Goal: Task Accomplishment & Management: Manage account settings

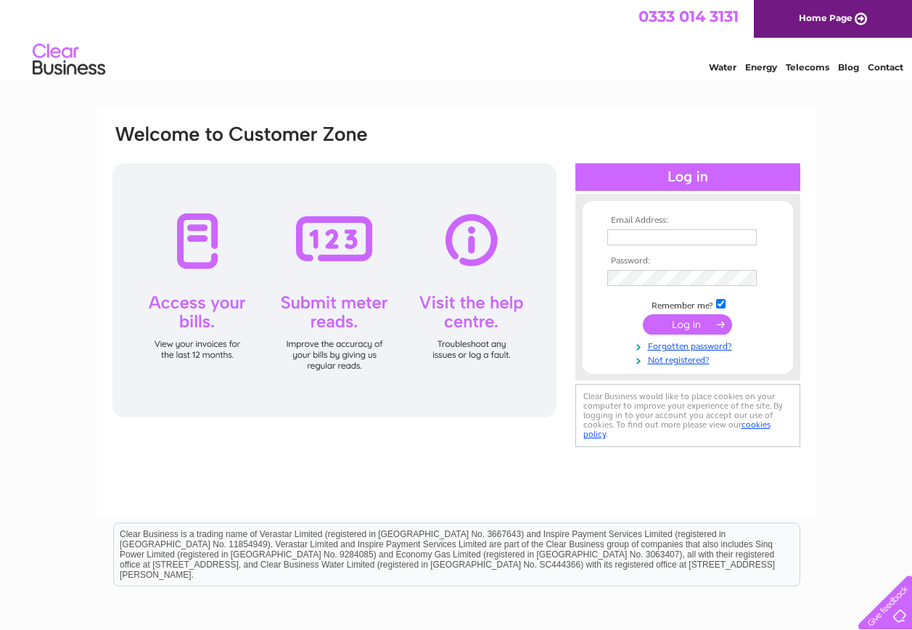
type input "clare@edentyresales.co.uk"
click at [695, 324] on input "submit" at bounding box center [687, 324] width 89 height 20
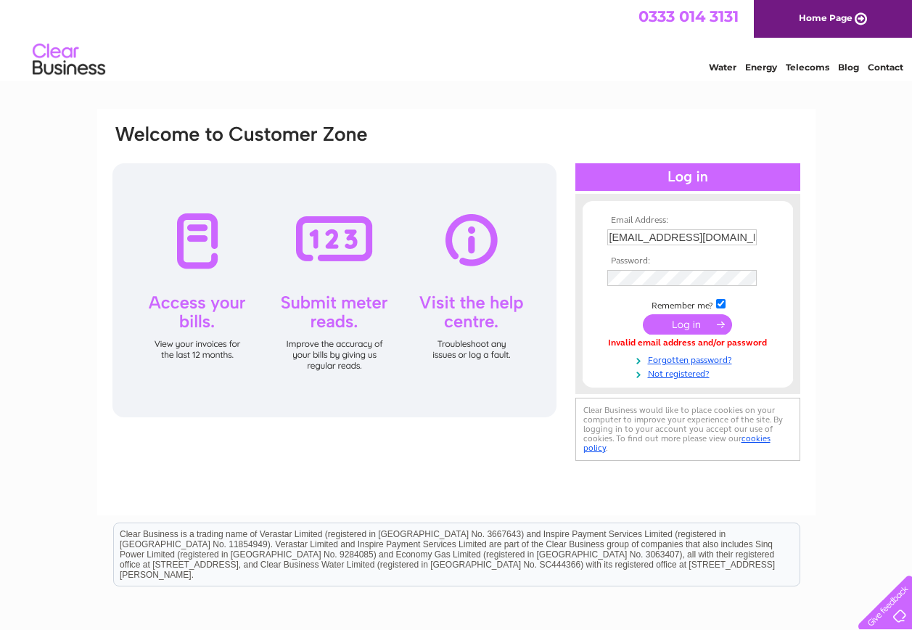
click at [699, 323] on input "submit" at bounding box center [687, 324] width 89 height 20
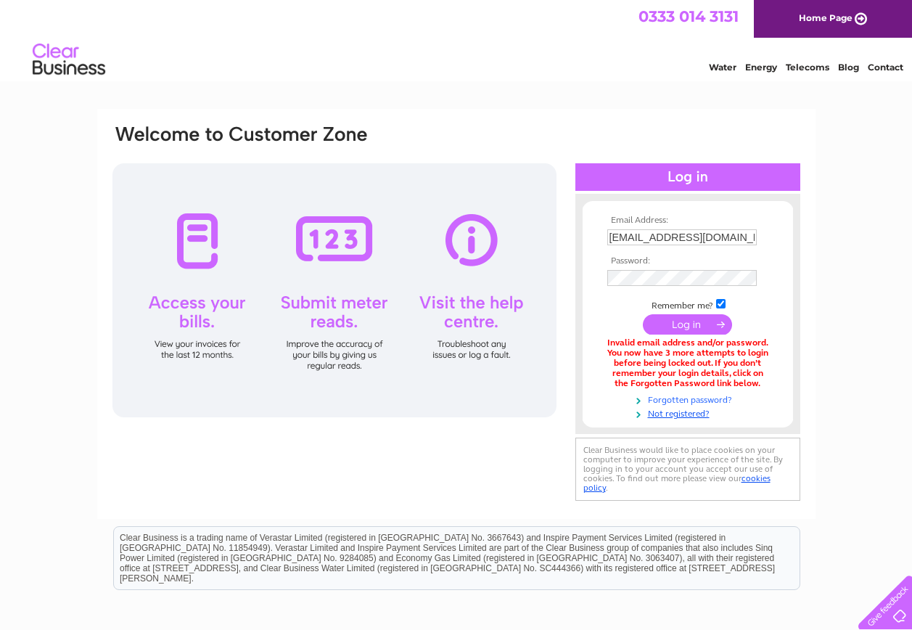
click at [685, 398] on link "Forgotten password?" at bounding box center [689, 399] width 165 height 14
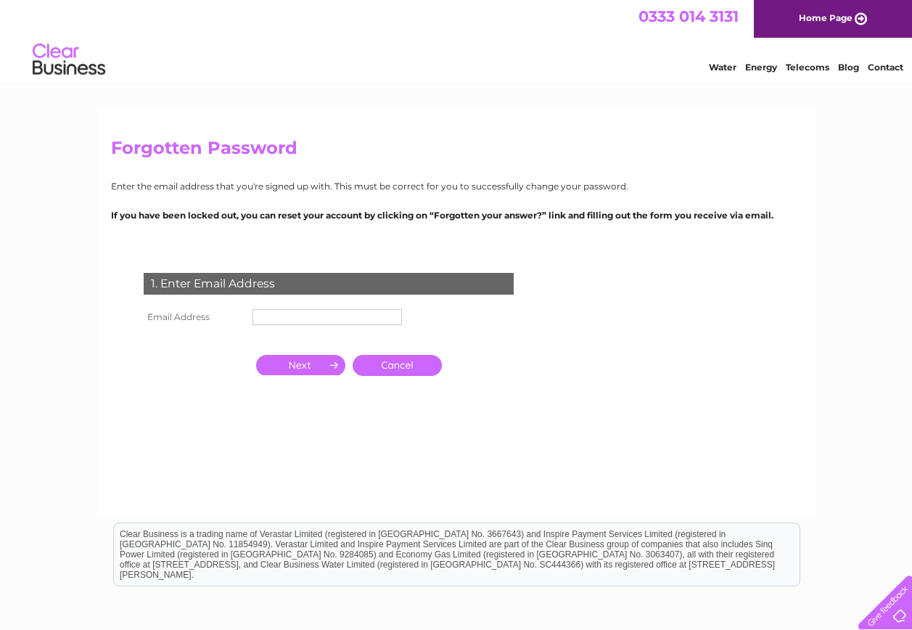
click at [300, 319] on input "text" at bounding box center [328, 317] width 150 height 16
type input "[EMAIL_ADDRESS][DOMAIN_NAME]"
click at [295, 365] on input "button" at bounding box center [300, 366] width 89 height 20
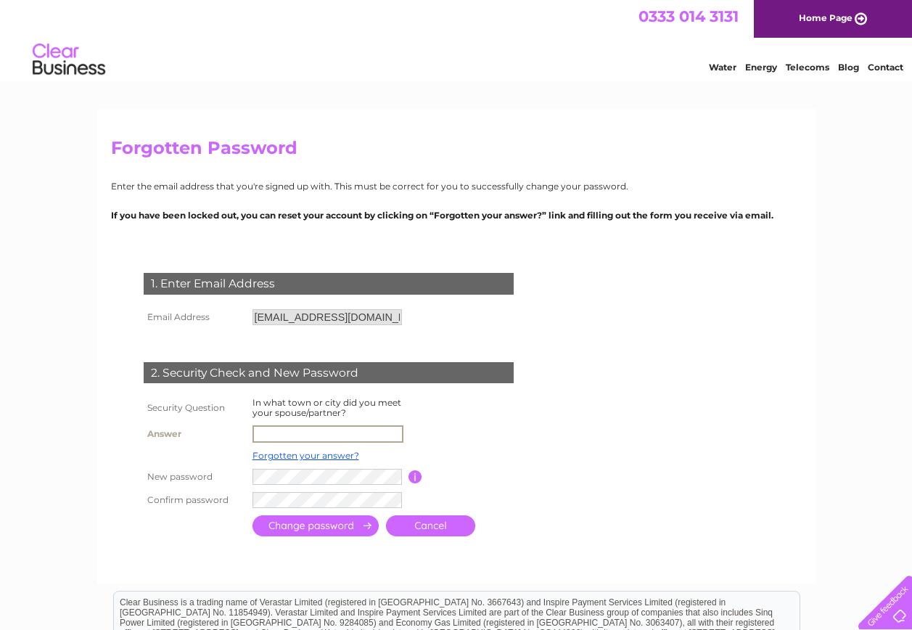
click at [297, 433] on input "text" at bounding box center [328, 433] width 151 height 17
type input "[EMAIL_ADDRESS][DOMAIN_NAME]"
click at [419, 478] on input "button" at bounding box center [416, 475] width 14 height 13
click at [207, 472] on tr "New password Password must be at least 6 characters long" at bounding box center [346, 476] width 412 height 25
click at [234, 495] on tr "Confirm password" at bounding box center [346, 499] width 412 height 25
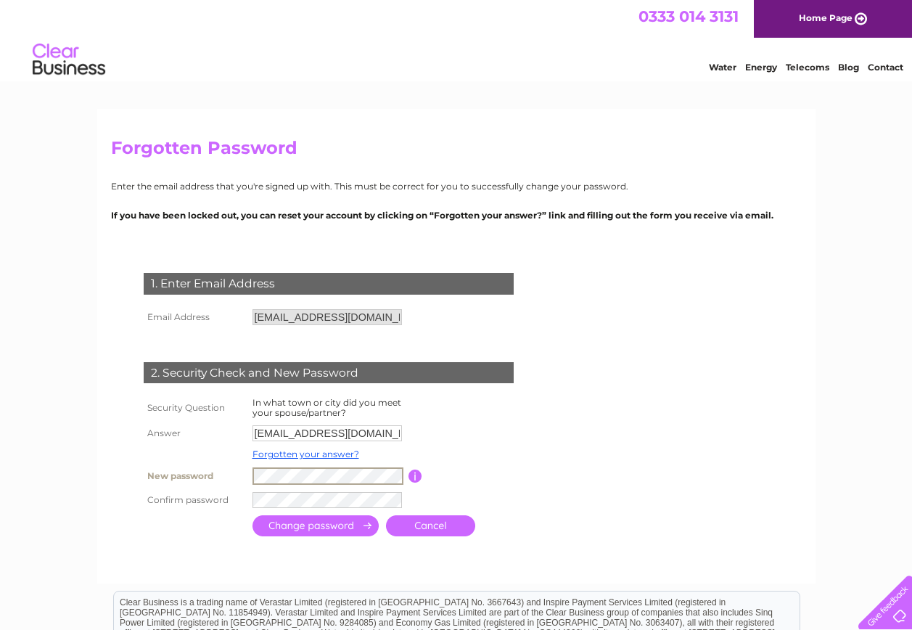
click at [234, 470] on tr "New password Password must be at least 6 characters long" at bounding box center [346, 476] width 412 height 25
click at [252, 544] on div at bounding box center [331, 554] width 441 height 29
click at [351, 523] on input "submit" at bounding box center [316, 524] width 126 height 21
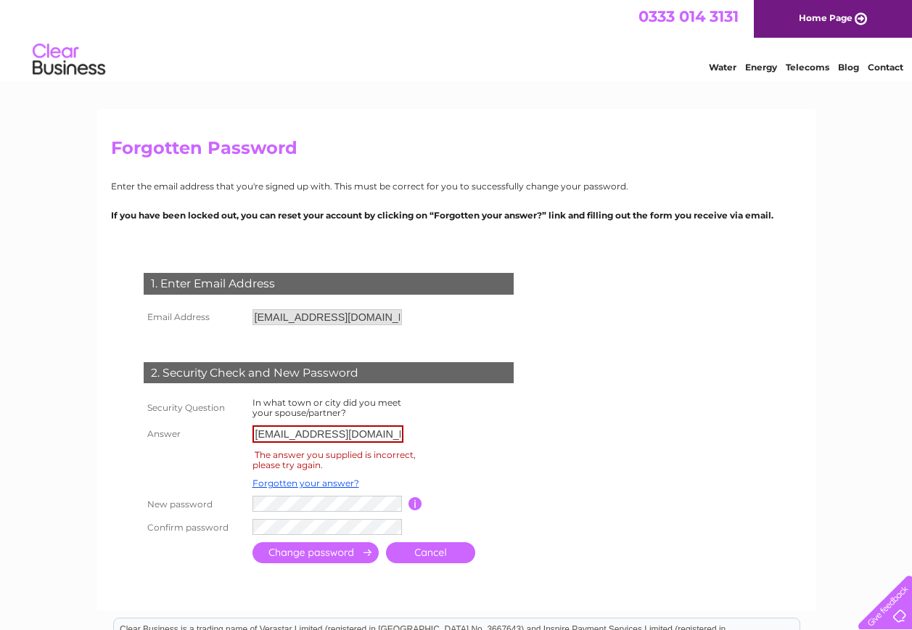
click at [386, 433] on input "[EMAIL_ADDRESS][DOMAIN_NAME]" at bounding box center [328, 433] width 151 height 17
drag, startPoint x: 389, startPoint y: 433, endPoint x: 167, endPoint y: 419, distance: 222.5
click at [167, 419] on tbody "Security Question In what town or city did you meet your spouse/partner? Answer…" at bounding box center [346, 466] width 412 height 144
type input "chesterfield"
click at [334, 553] on input "submit" at bounding box center [316, 552] width 126 height 21
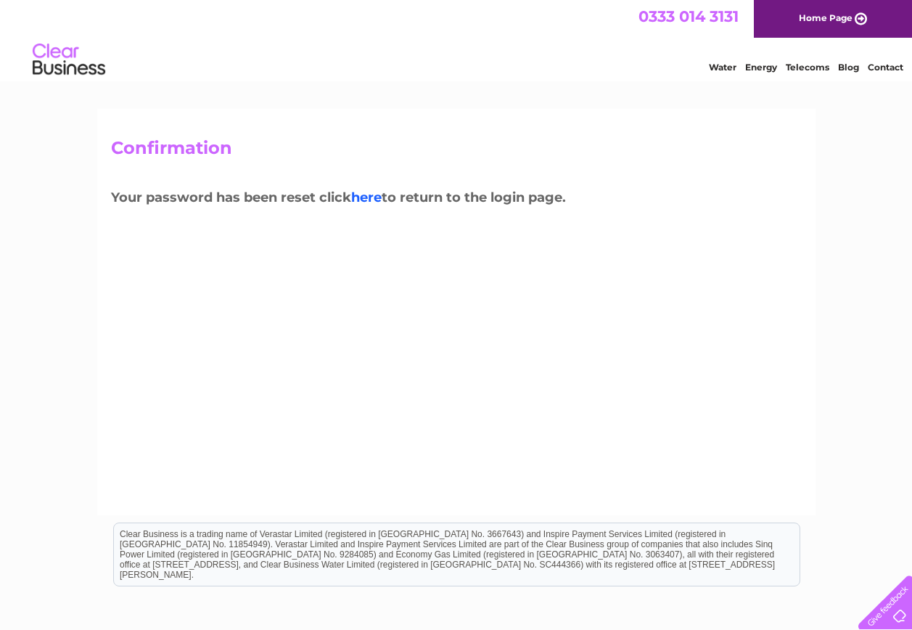
click at [786, 73] on link "here" at bounding box center [808, 65] width 44 height 15
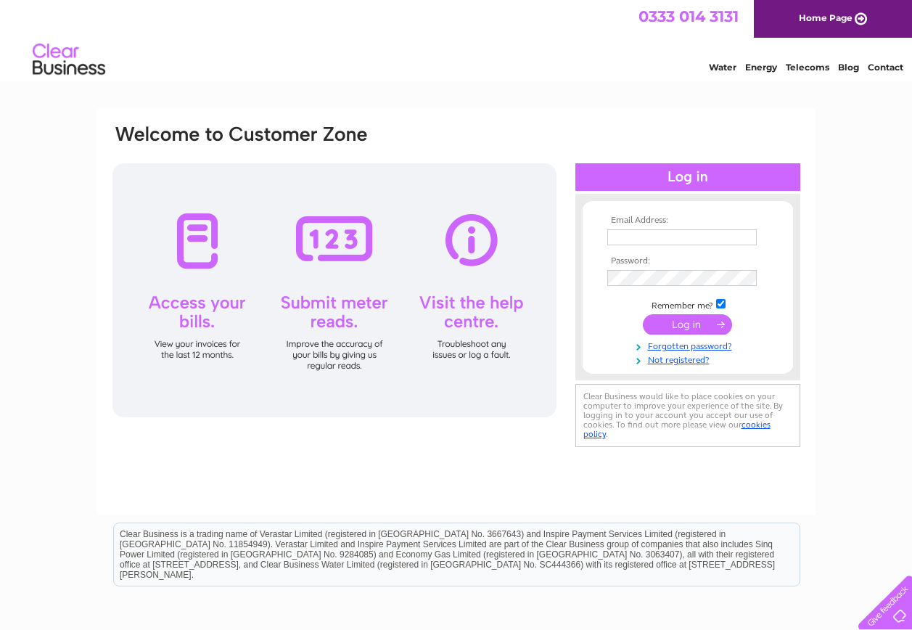
type input "[EMAIL_ADDRESS][DOMAIN_NAME]"
click at [695, 324] on input "submit" at bounding box center [687, 324] width 89 height 20
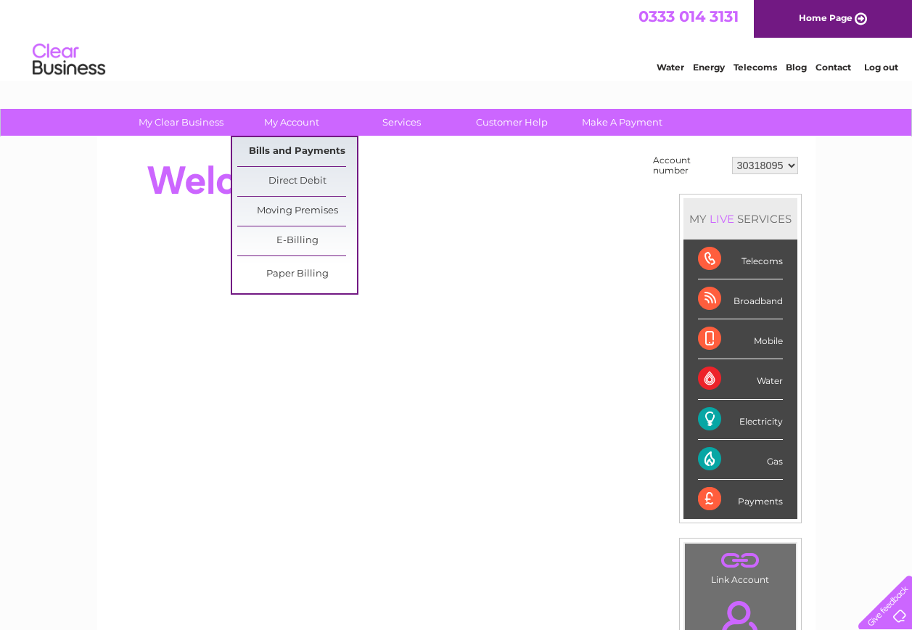
click at [297, 147] on link "Bills and Payments" at bounding box center [297, 151] width 120 height 29
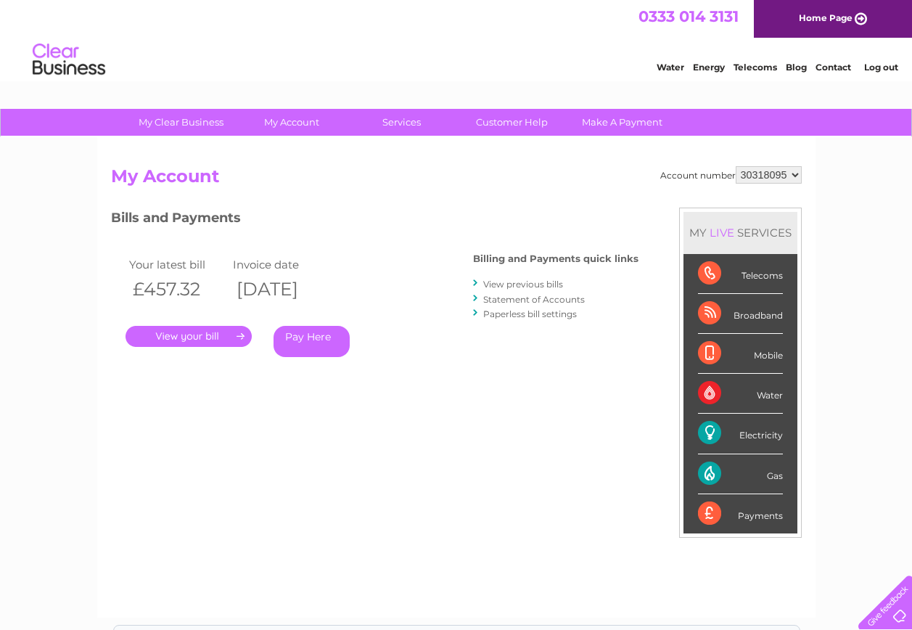
click at [194, 339] on link "." at bounding box center [189, 336] width 126 height 21
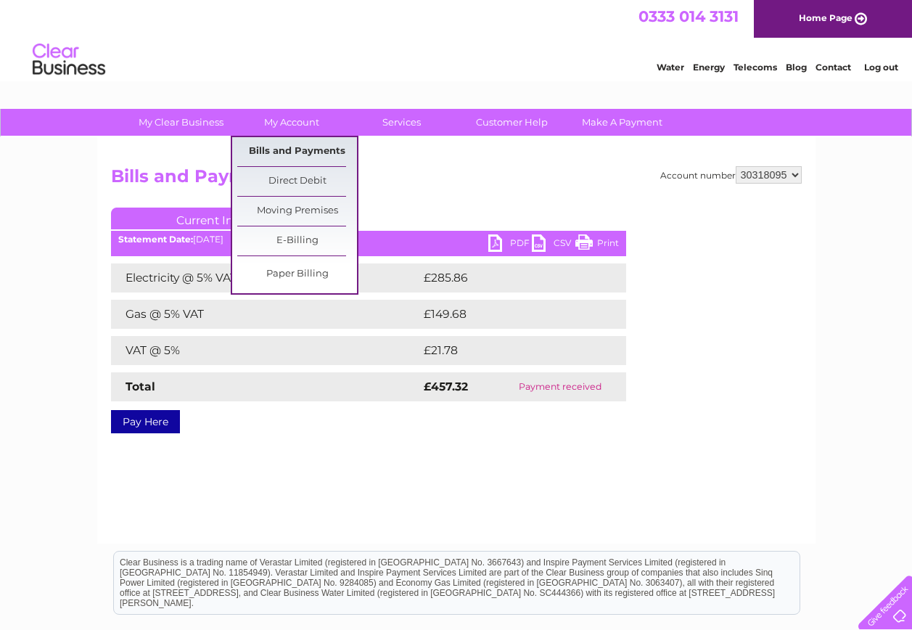
click at [282, 150] on link "Bills and Payments" at bounding box center [297, 151] width 120 height 29
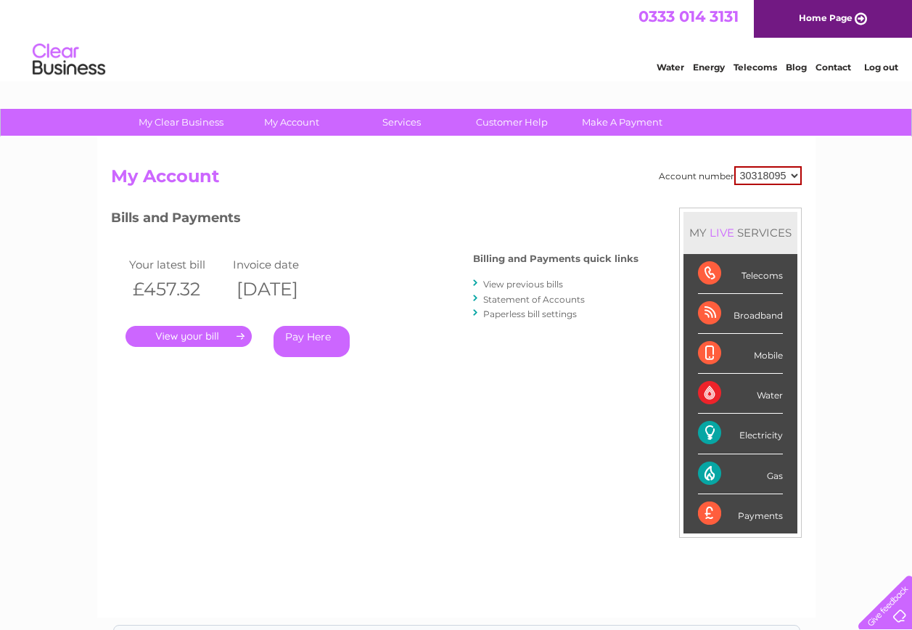
click at [515, 284] on link "View previous bills" at bounding box center [523, 284] width 80 height 11
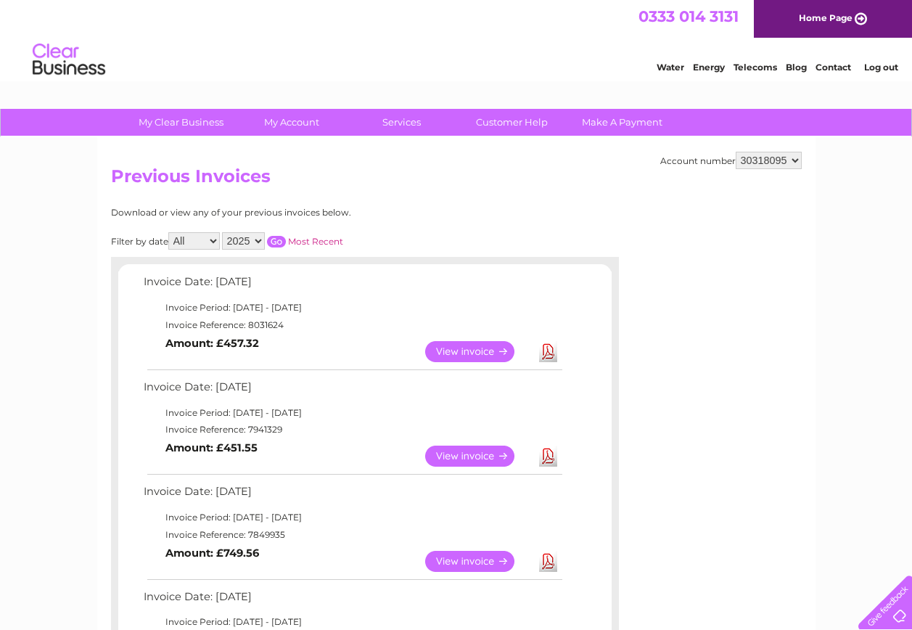
click at [475, 454] on link "View" at bounding box center [478, 456] width 107 height 21
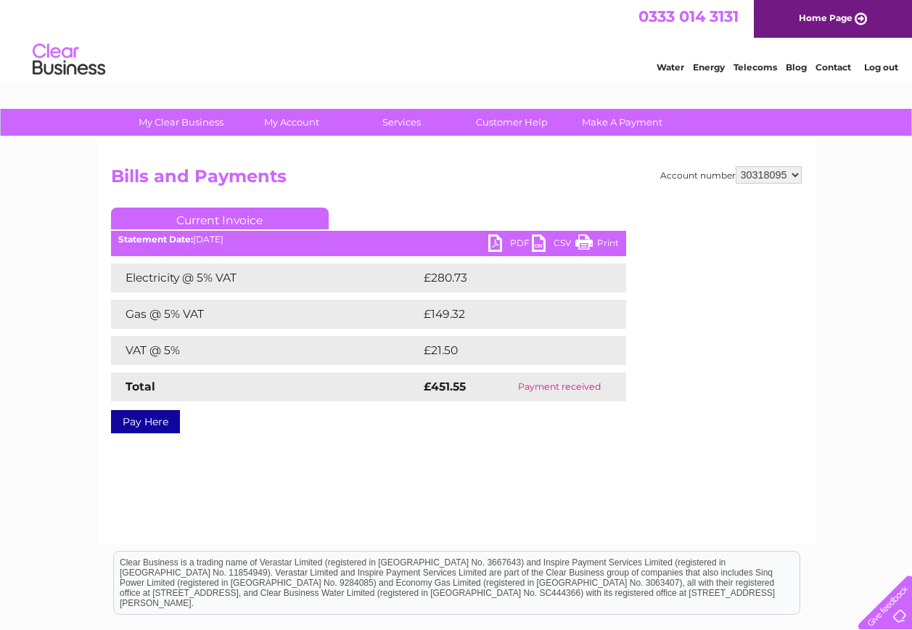
click at [514, 247] on link "PDF" at bounding box center [510, 244] width 44 height 21
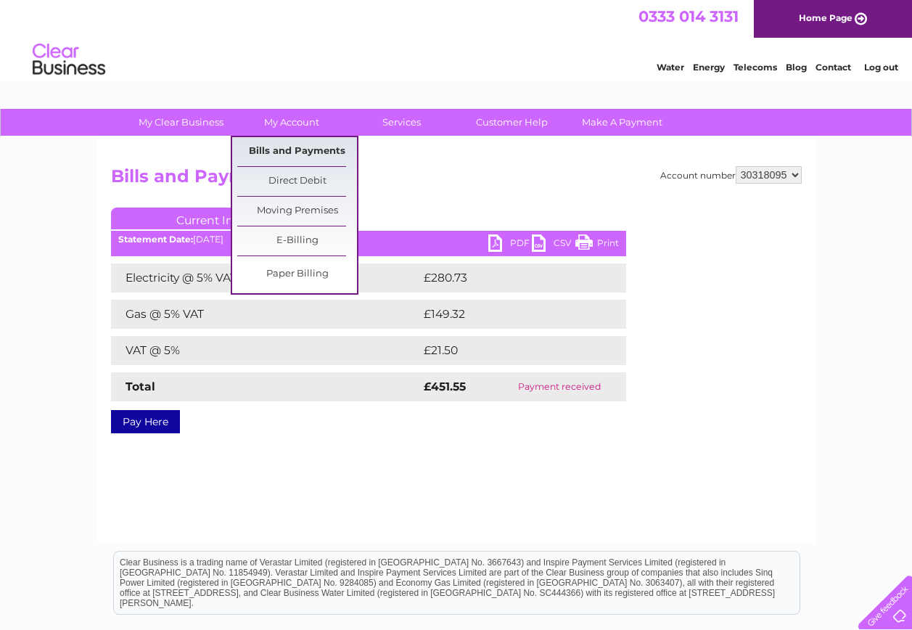
click at [277, 150] on link "Bills and Payments" at bounding box center [297, 151] width 120 height 29
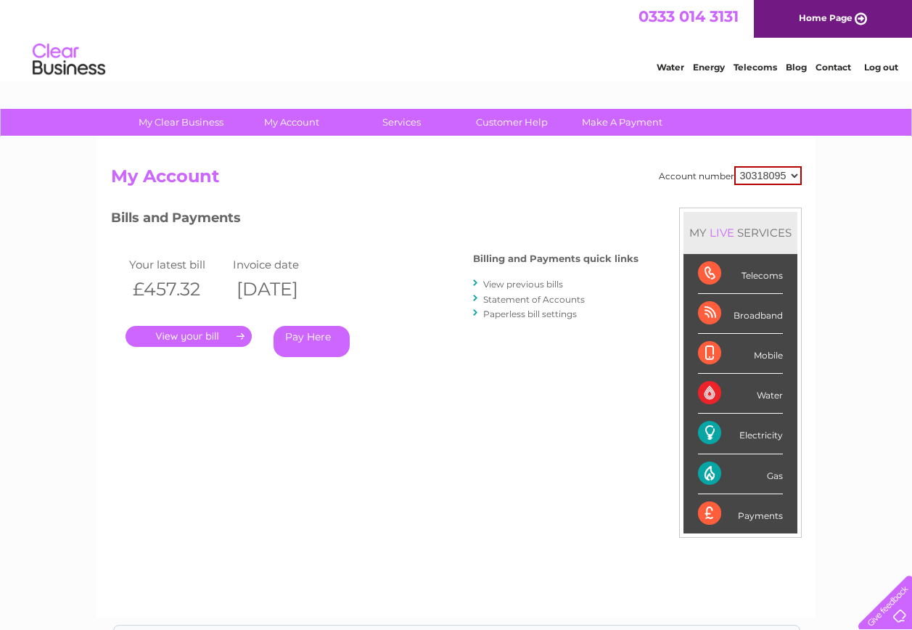
click at [203, 333] on link "." at bounding box center [189, 336] width 126 height 21
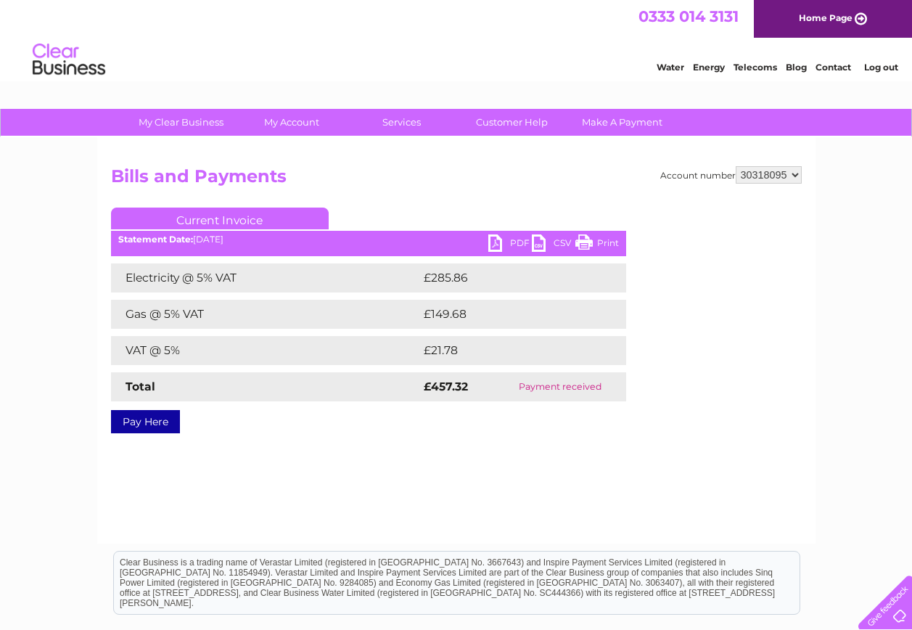
click at [512, 237] on link "PDF" at bounding box center [510, 244] width 44 height 21
